Goal: Information Seeking & Learning: Learn about a topic

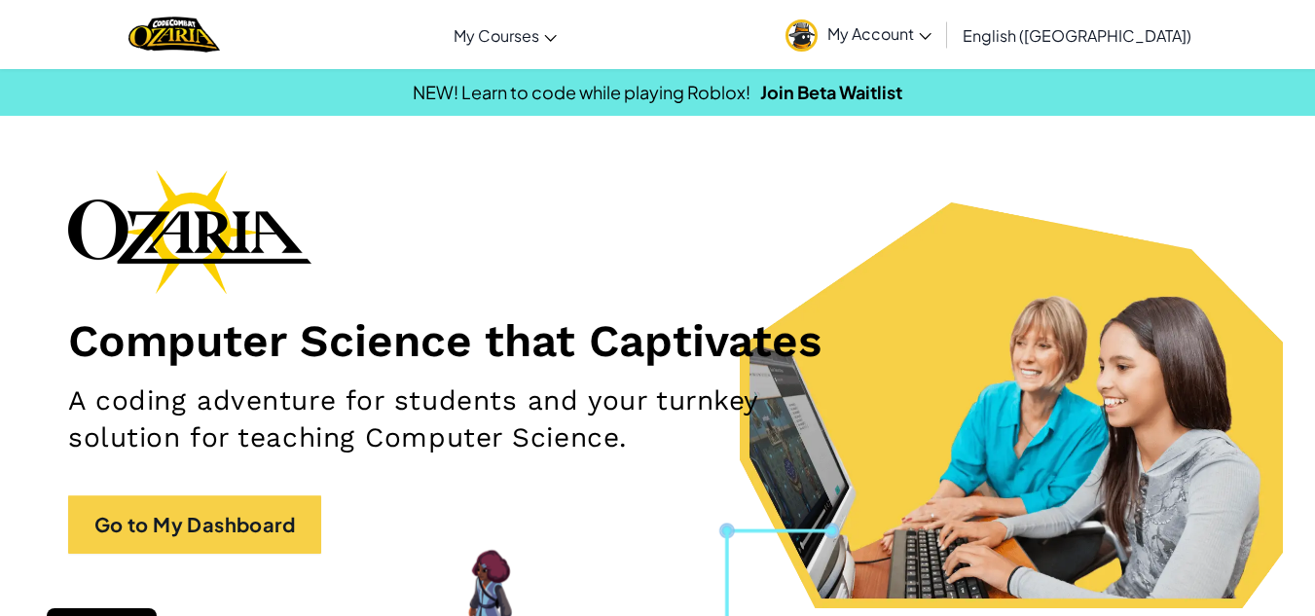
drag, startPoint x: 0, startPoint y: 0, endPoint x: 658, endPoint y: 286, distance: 717.5
click at [658, 286] on div "Computer Science that Captivates A coding adventure for students and your turnk…" at bounding box center [657, 371] width 1179 height 404
click at [932, 29] on span "My Account" at bounding box center [879, 33] width 104 height 20
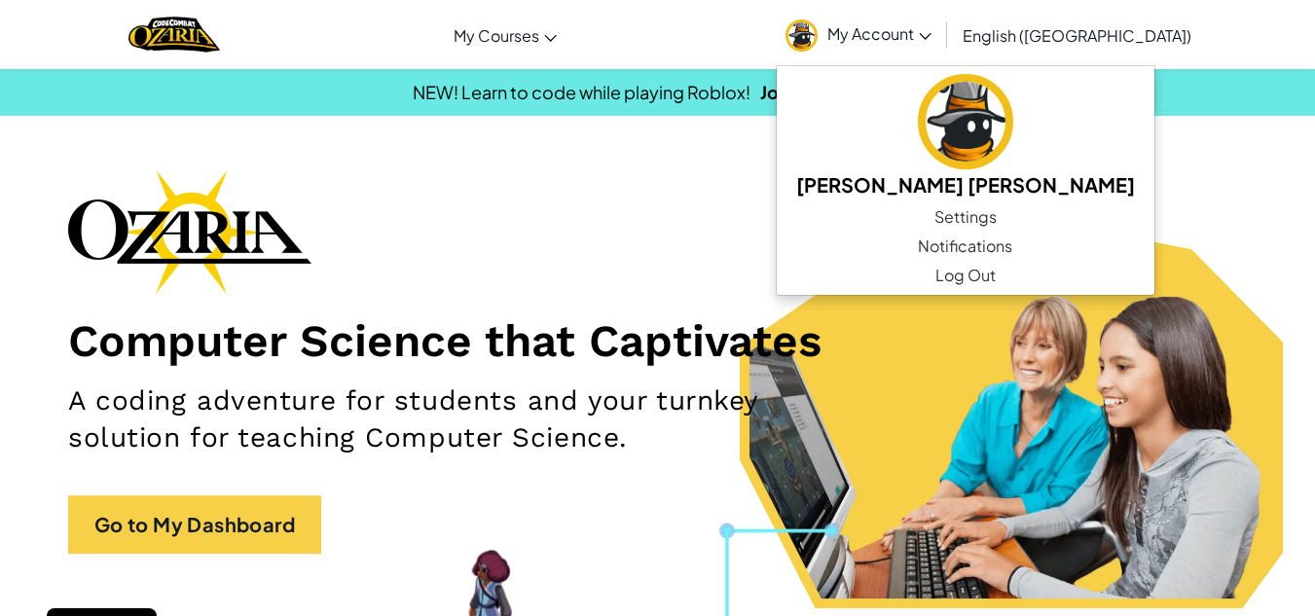
click at [718, 304] on div "Computer Science that Captivates A coding adventure for students and your turnk…" at bounding box center [657, 371] width 1179 height 404
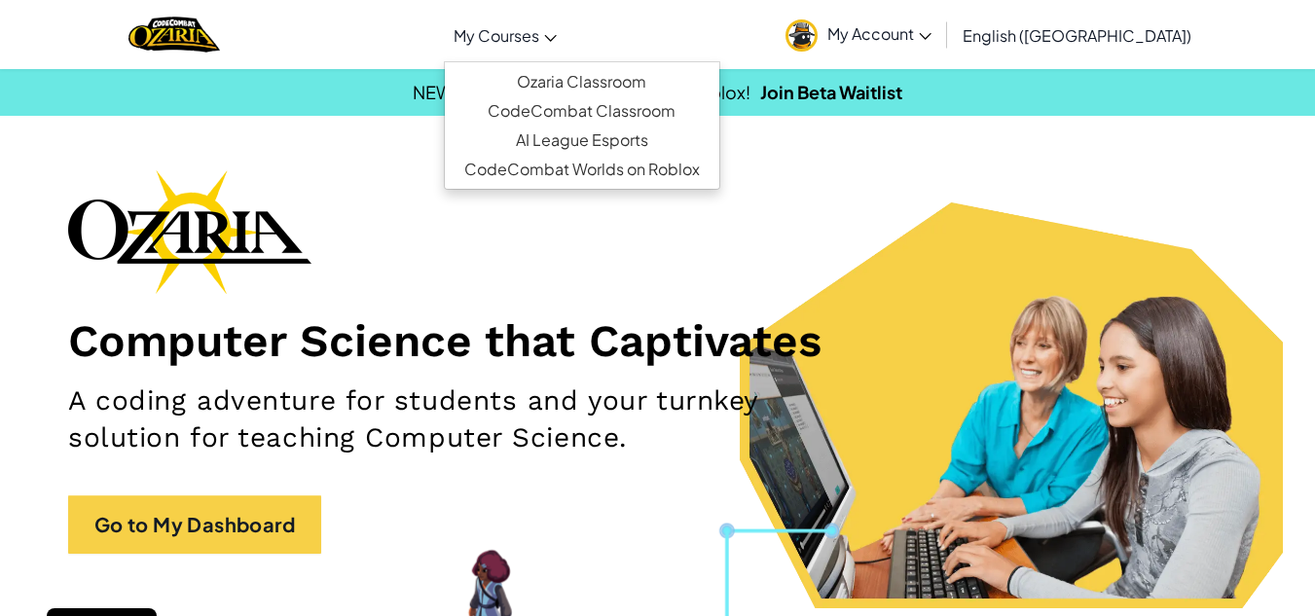
click at [539, 36] on span "My Courses" at bounding box center [497, 35] width 86 height 20
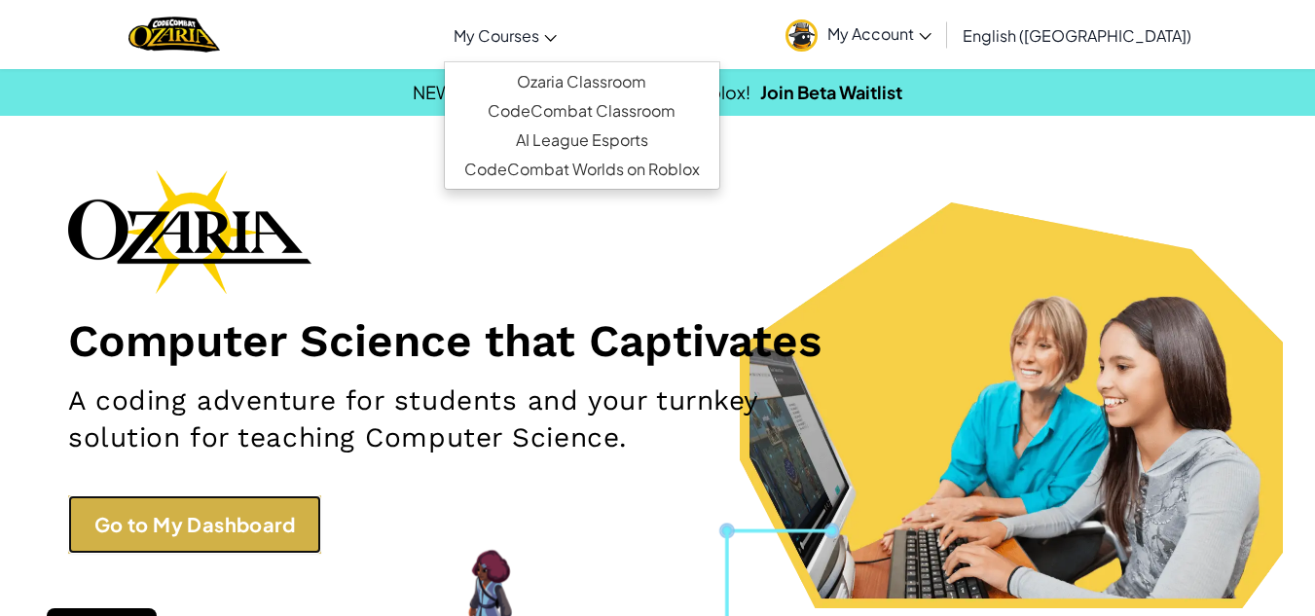
click at [252, 527] on link "Go to My Dashboard" at bounding box center [194, 524] width 253 height 58
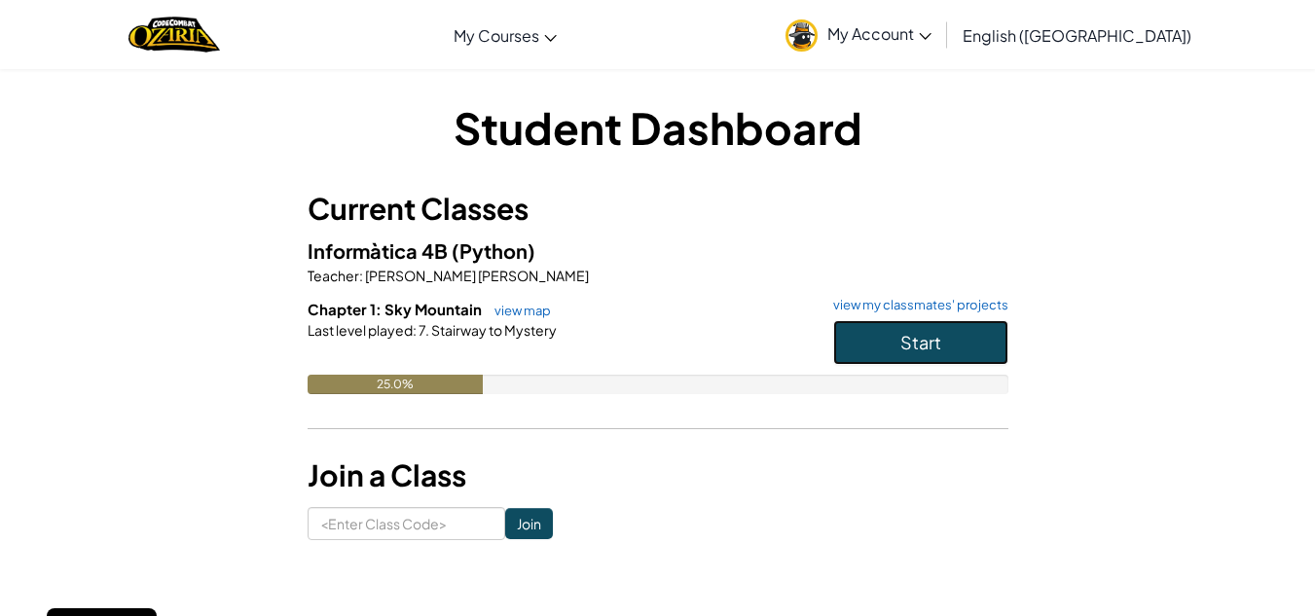
click at [900, 356] on button "Start" at bounding box center [920, 342] width 175 height 45
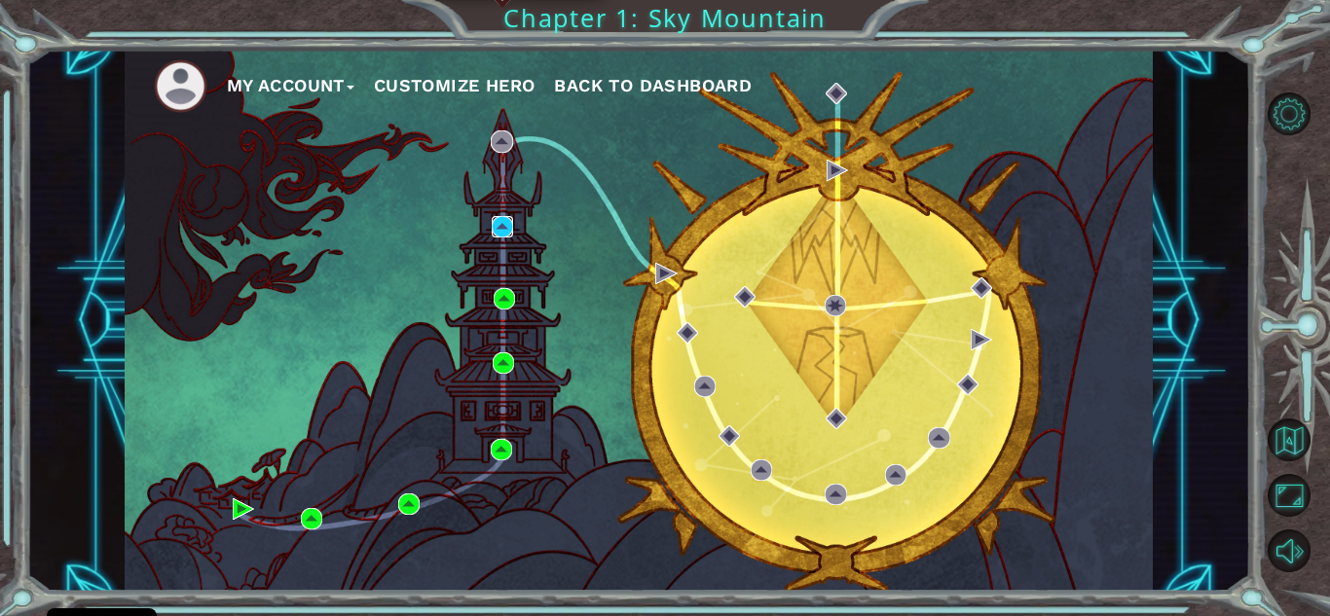
click at [496, 229] on img at bounding box center [502, 226] width 21 height 21
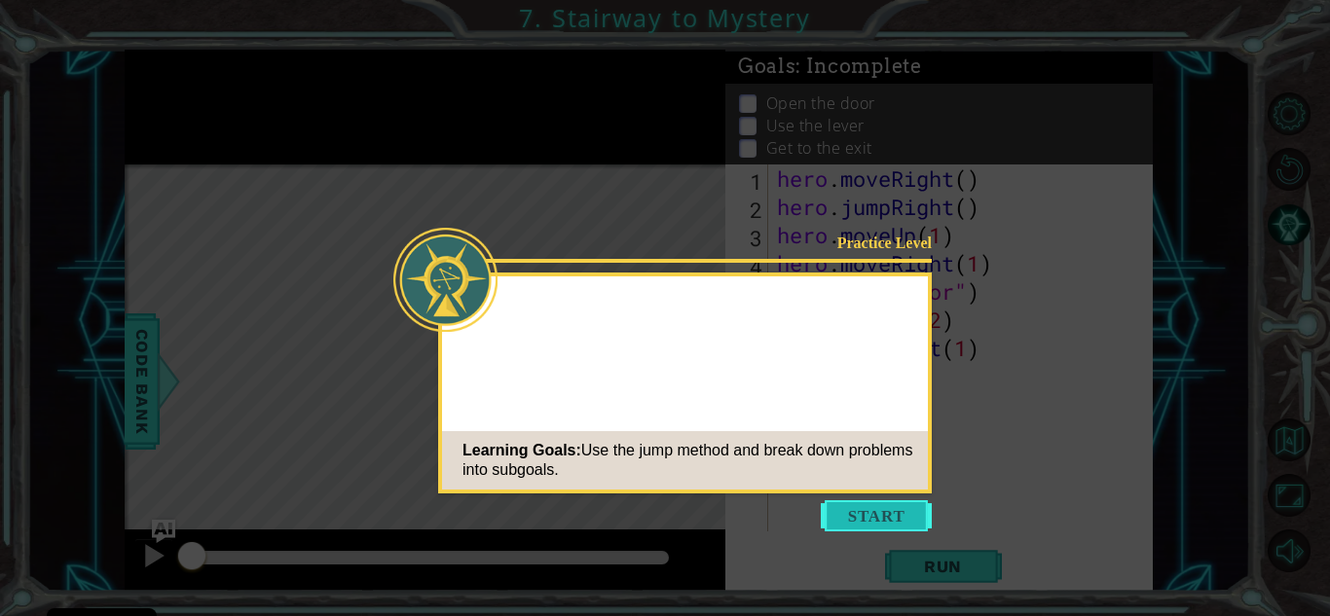
click at [894, 507] on button "Start" at bounding box center [876, 515] width 111 height 31
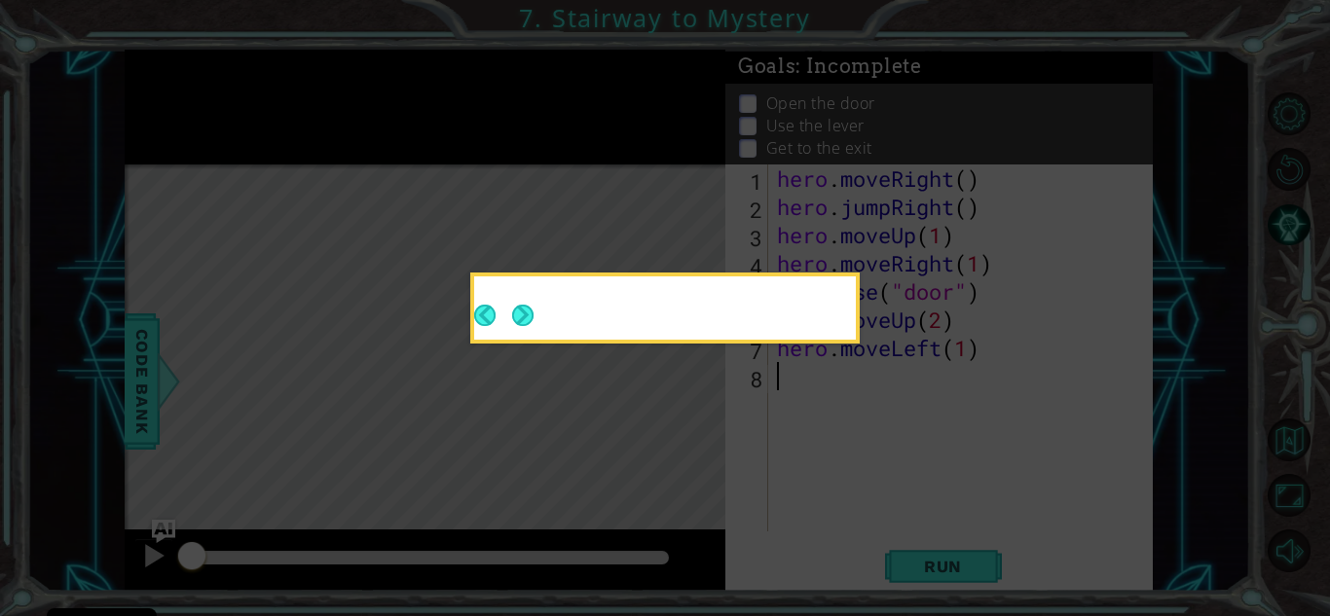
click at [902, 472] on icon at bounding box center [665, 308] width 1330 height 616
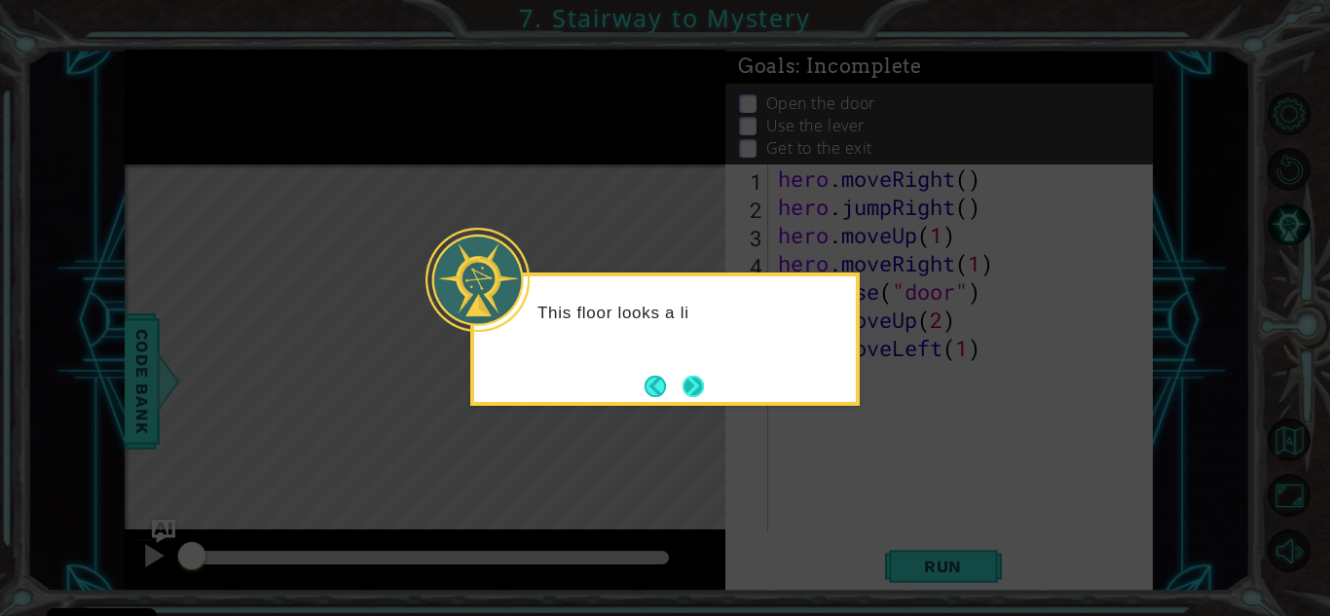
click at [694, 377] on button "Next" at bounding box center [692, 386] width 23 height 23
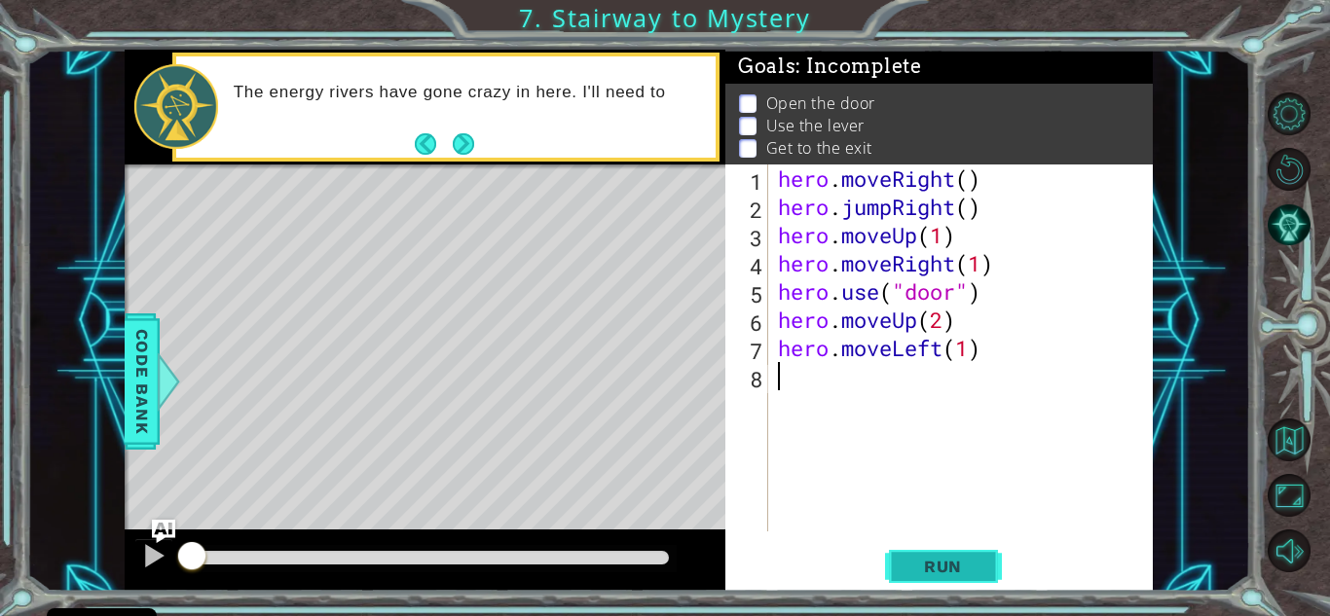
click at [926, 569] on span "Run" at bounding box center [942, 566] width 77 height 19
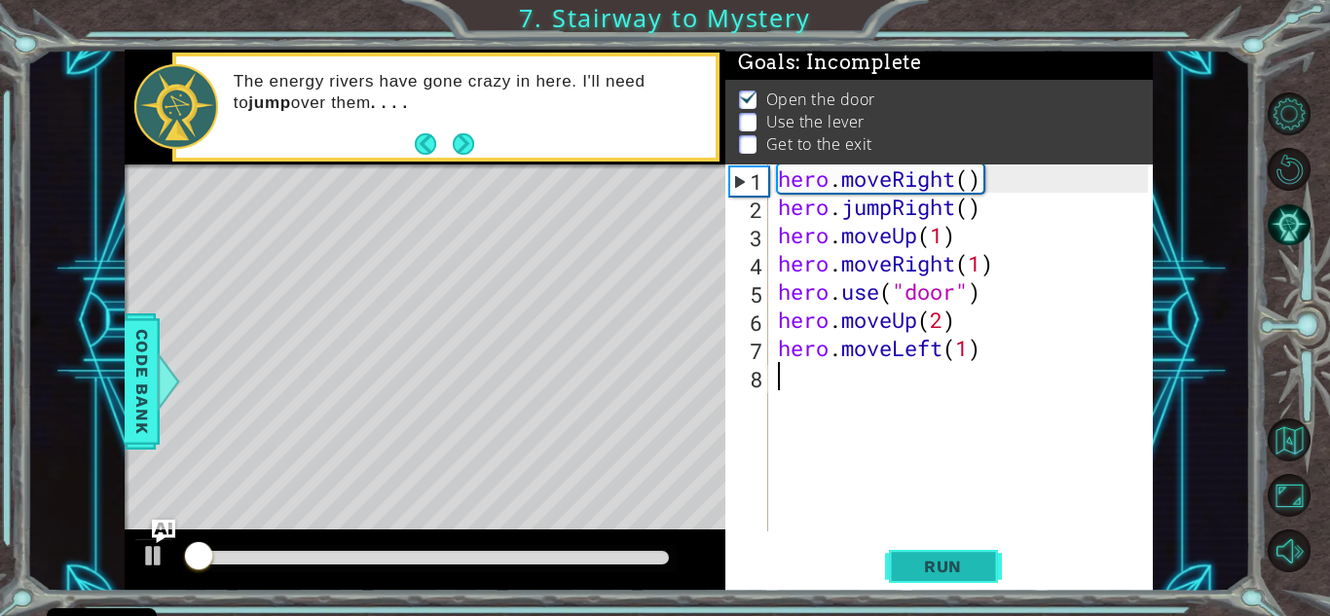
scroll to position [15, 0]
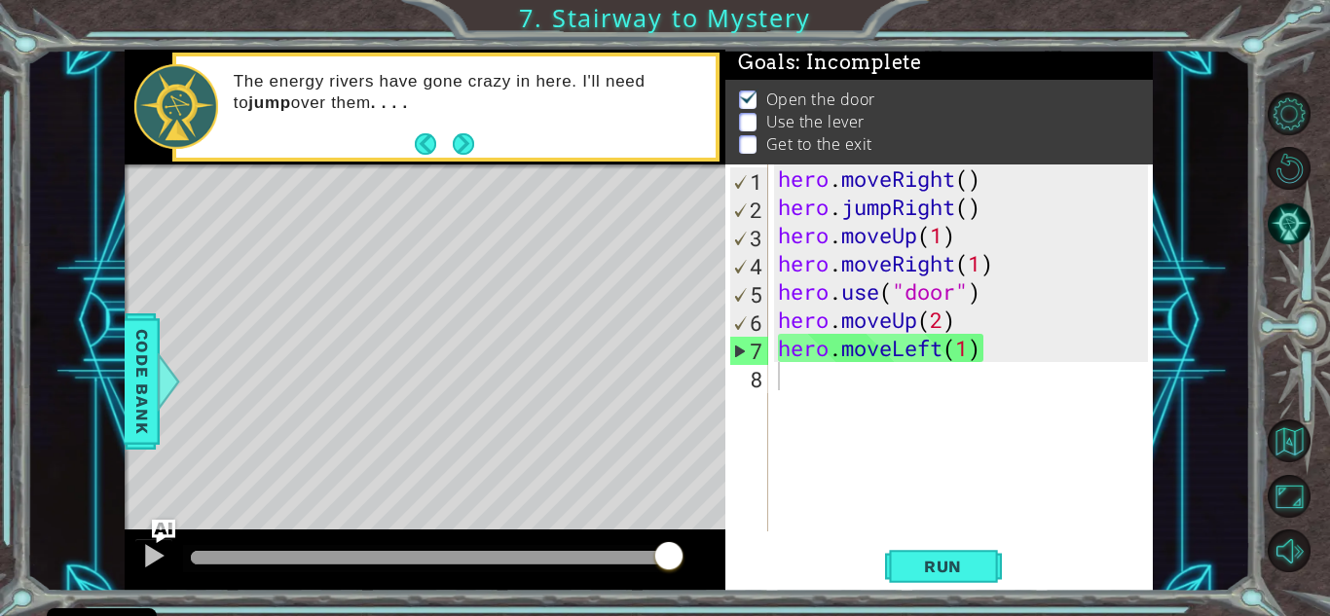
click at [923, 384] on div "hero . moveRight ( ) hero . jumpRight ( ) hero . moveUp ( 1 ) hero . moveRight …" at bounding box center [966, 375] width 384 height 423
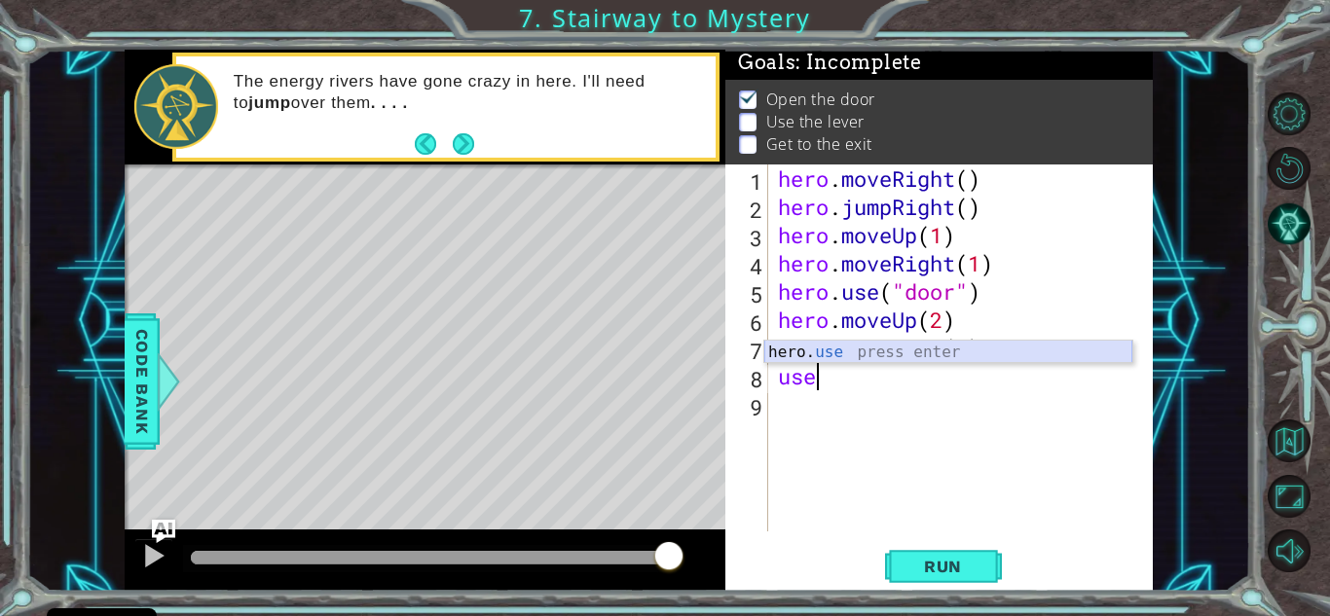
click at [921, 356] on div "hero. use press enter" at bounding box center [948, 376] width 368 height 70
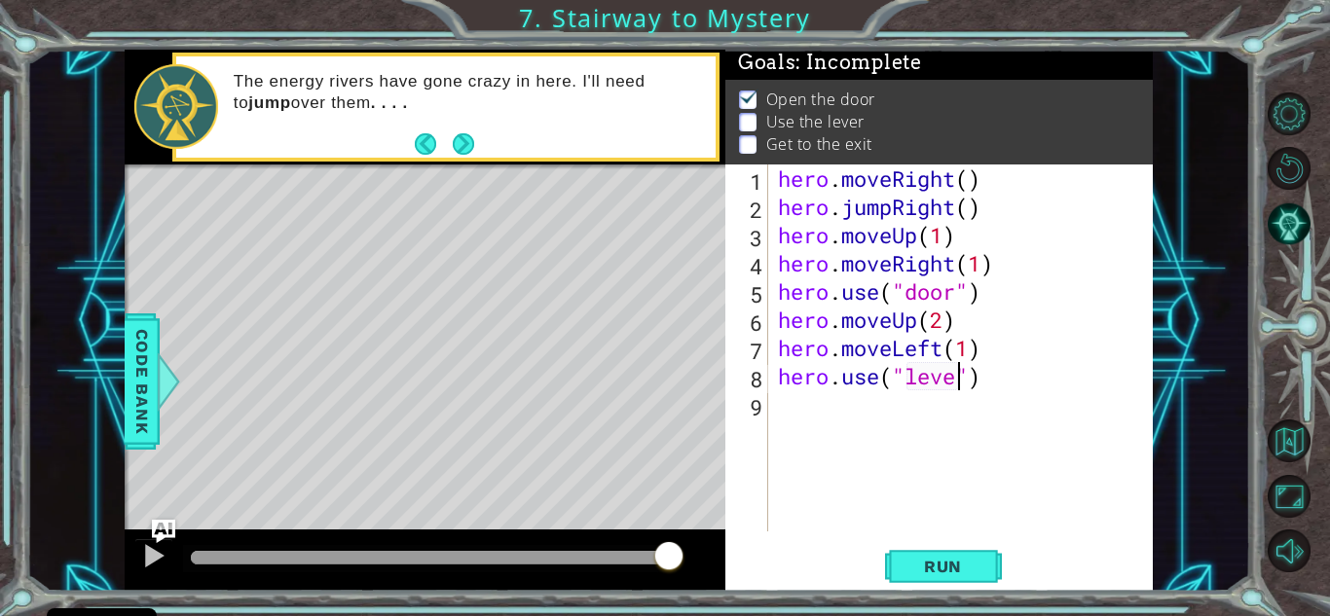
type textarea "hero.use("lever")"
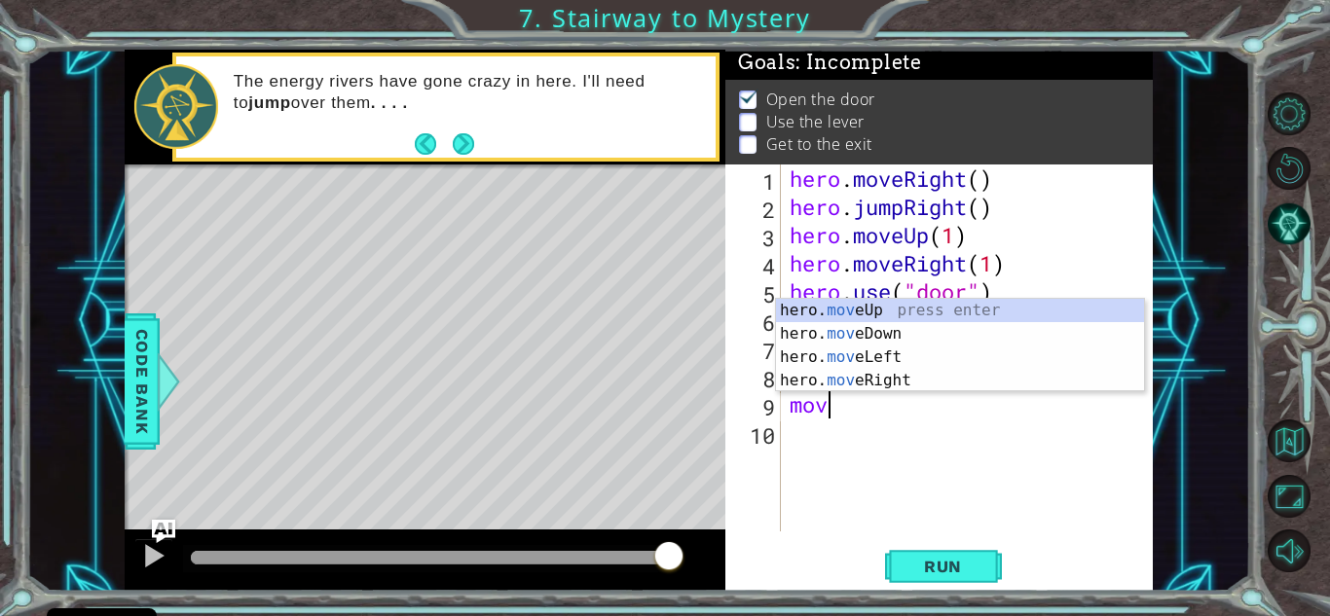
scroll to position [0, 1]
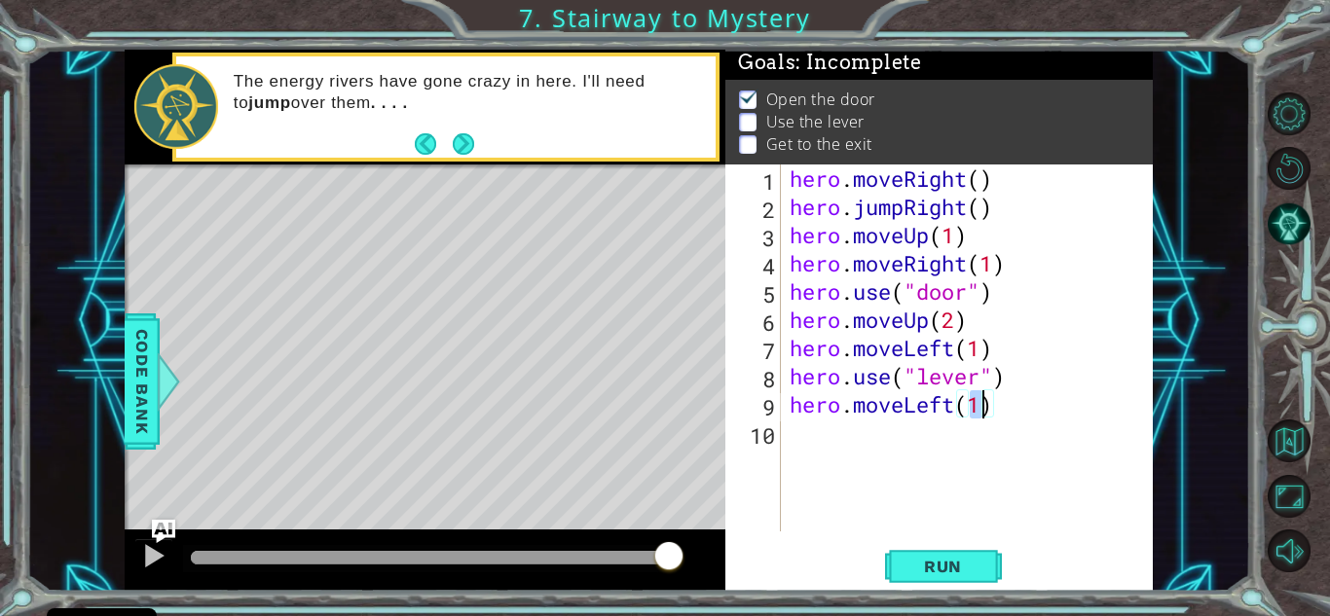
type textarea "hero.moveLeft(2)"
type textarea "j"
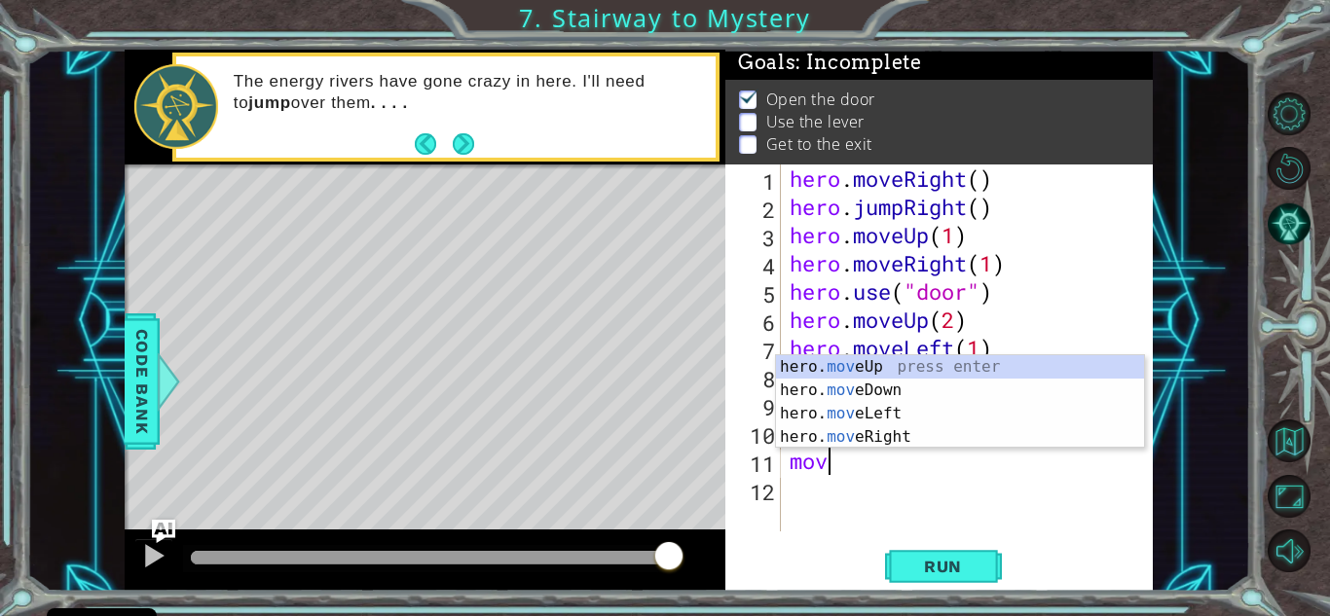
scroll to position [0, 1]
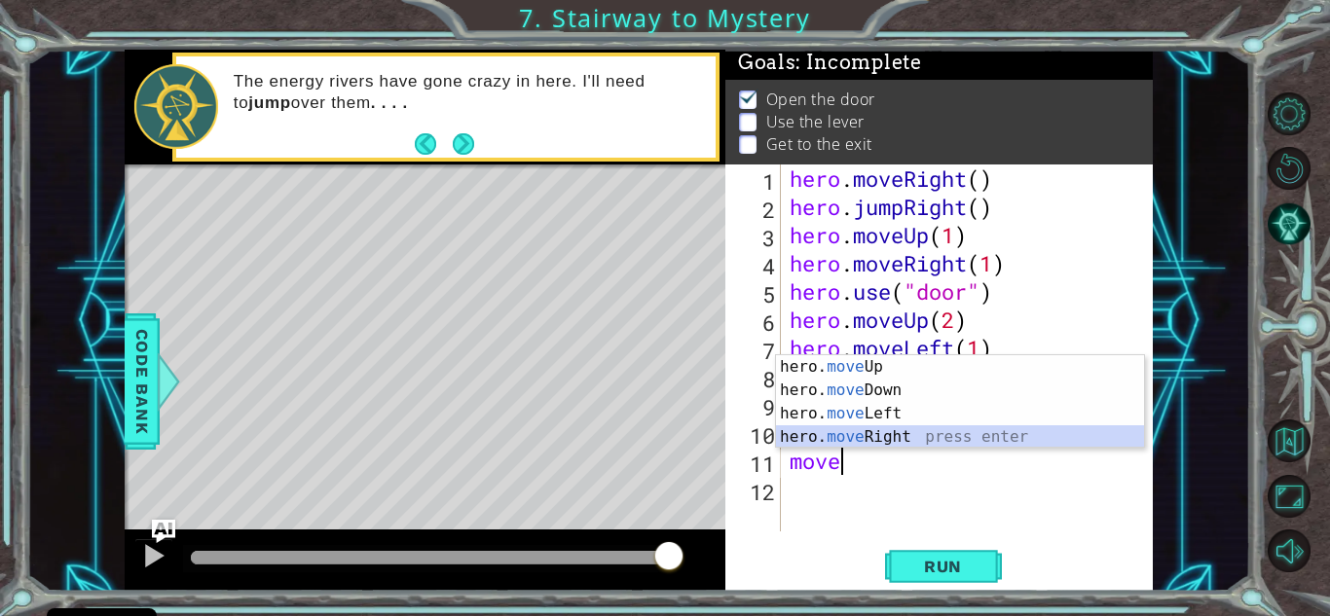
click at [875, 440] on div "hero. move Up press enter hero. move Down press enter hero. move Left press ent…" at bounding box center [960, 425] width 368 height 140
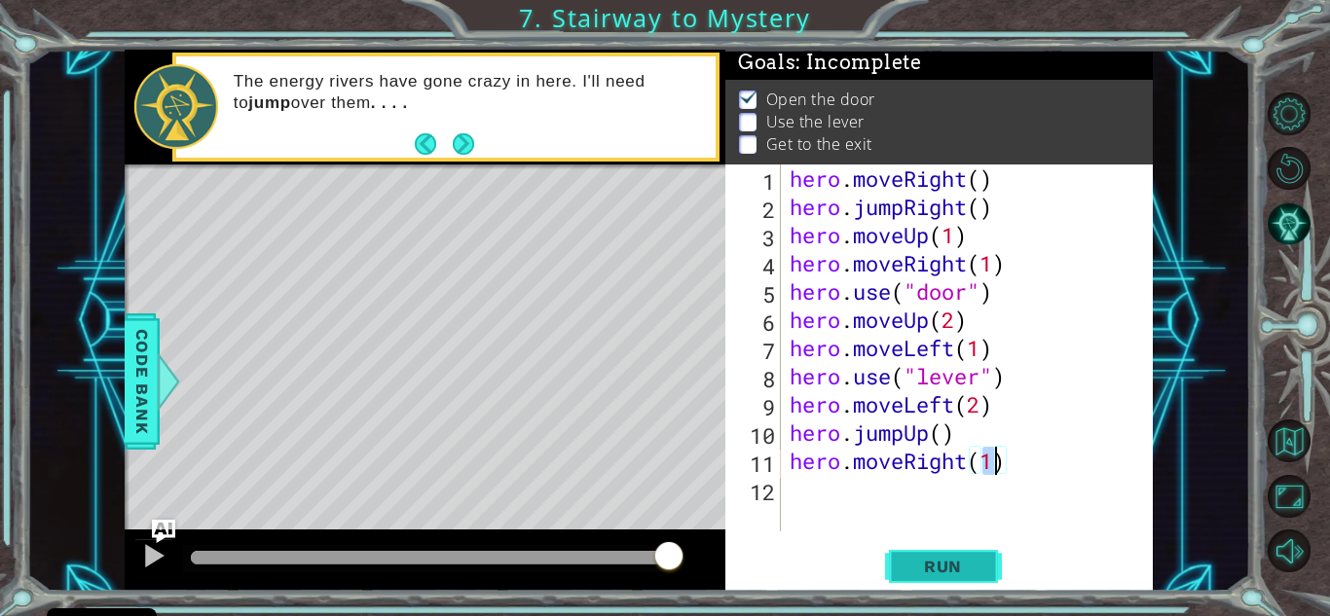
click at [908, 568] on span "Run" at bounding box center [942, 566] width 77 height 19
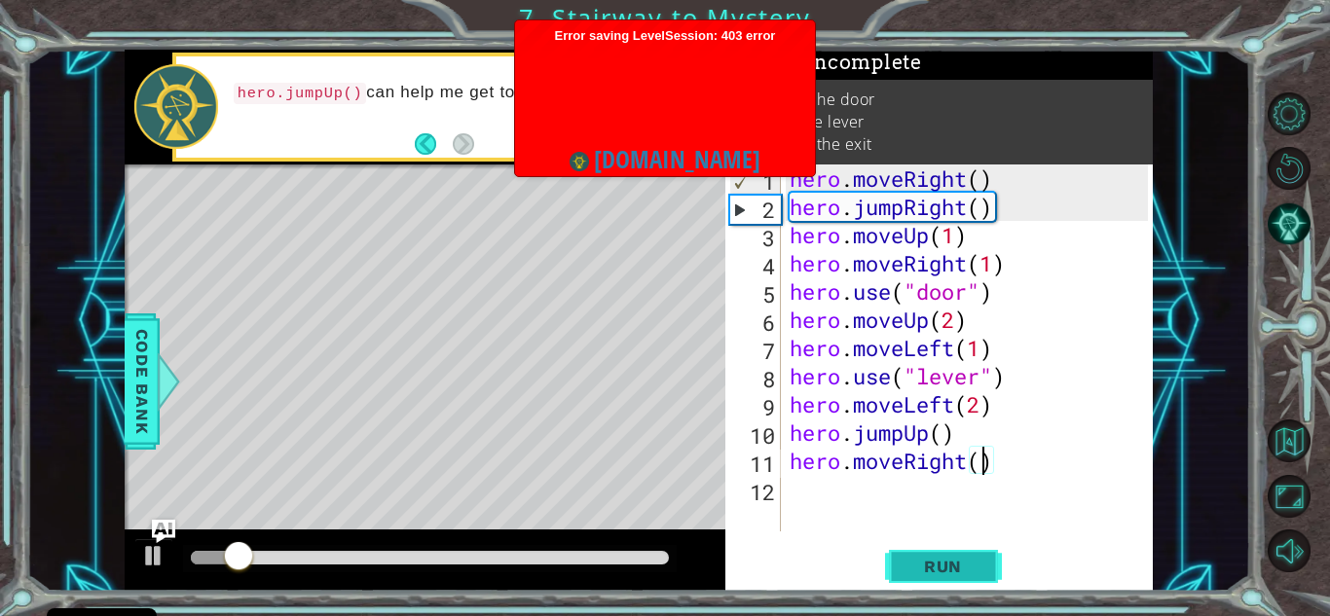
type textarea "hero.moveRight(2)"
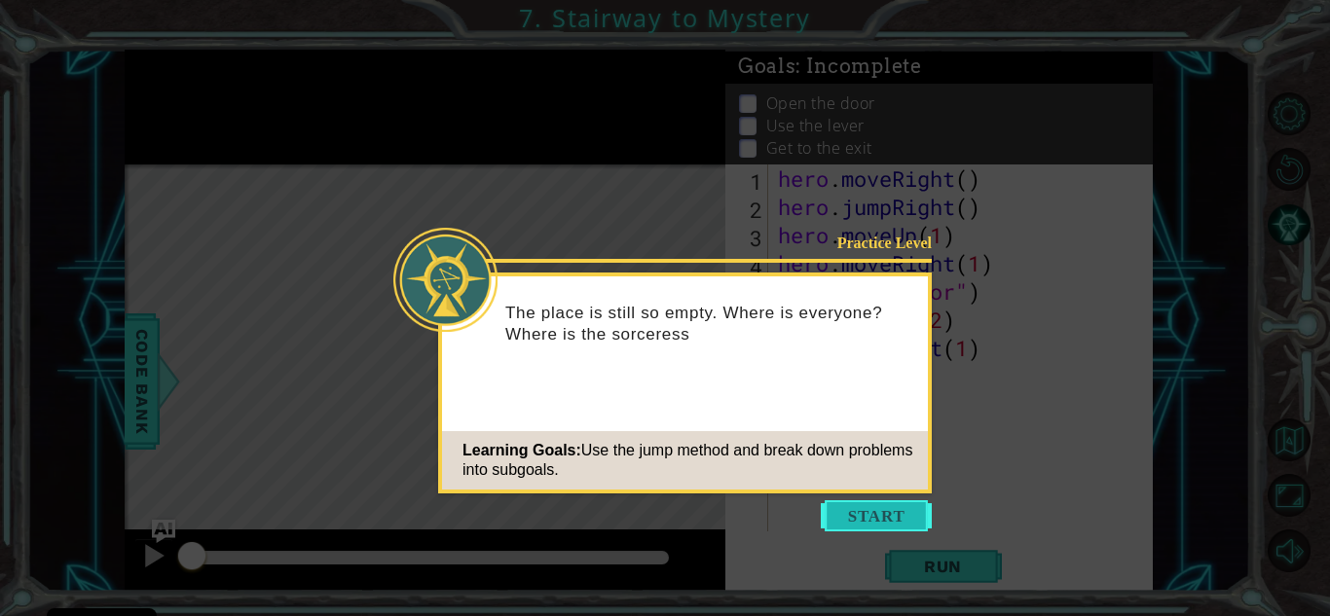
click at [870, 505] on button "Start" at bounding box center [876, 515] width 111 height 31
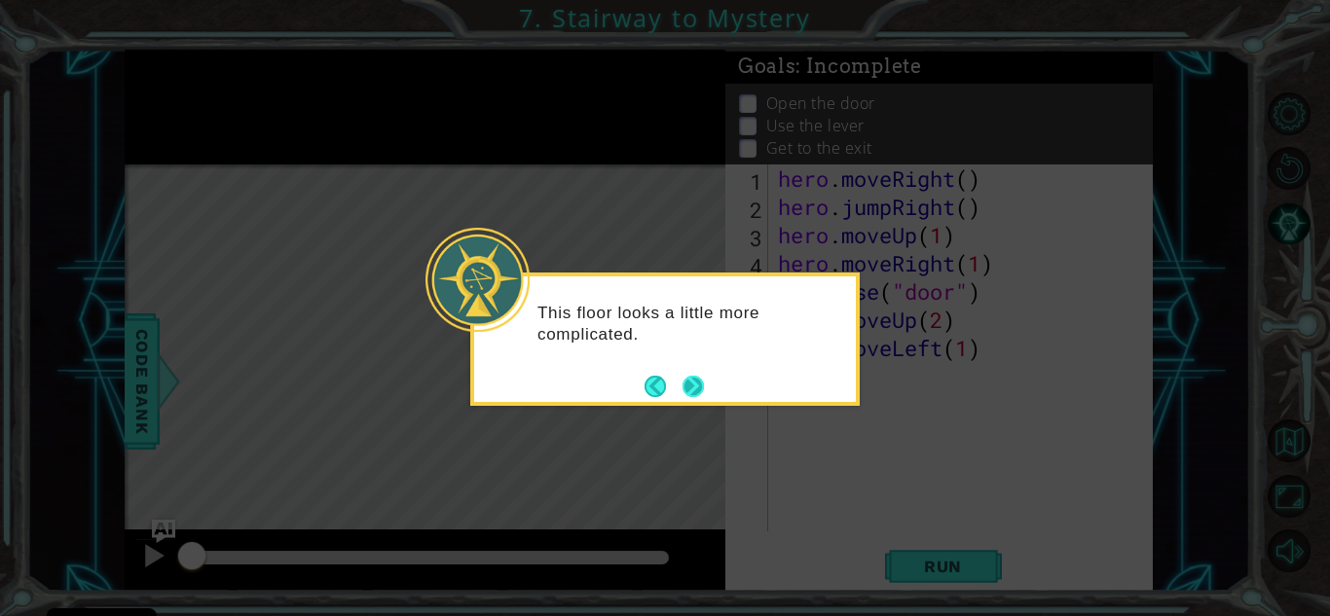
click at [705, 394] on button "Next" at bounding box center [692, 386] width 29 height 29
